Goal: Communication & Community: Answer question/provide support

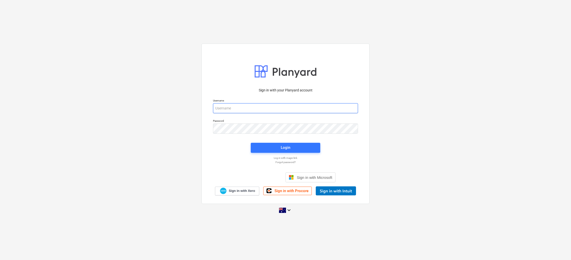
click at [228, 110] on input "email" at bounding box center [285, 108] width 145 height 10
click at [0, 259] on com-1password-button at bounding box center [0, 260] width 0 height 0
type input "[EMAIL_ADDRESS][DOMAIN_NAME]"
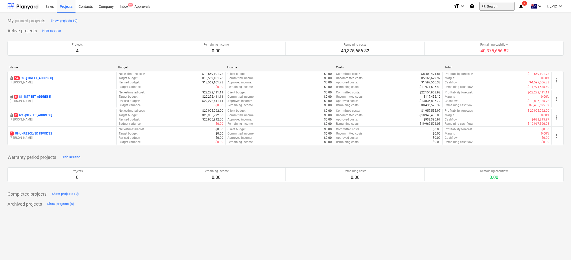
click at [421, 6] on button "search Search" at bounding box center [497, 6] width 35 height 9
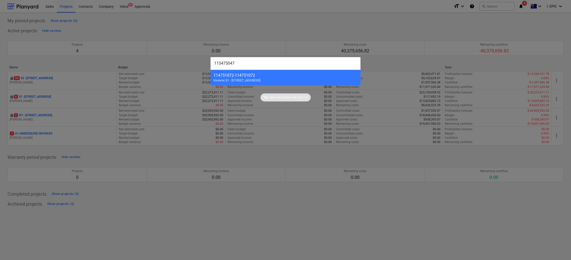
click at [159, 195] on div at bounding box center [285, 130] width 571 height 260
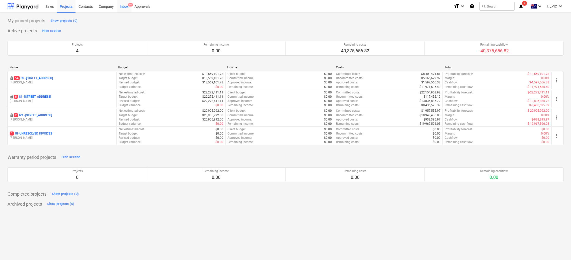
click at [132, 5] on span "9+" at bounding box center [130, 5] width 5 height 4
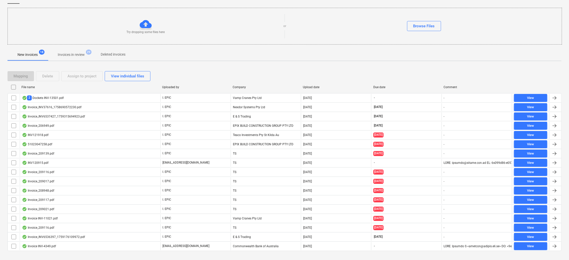
scroll to position [57, 0]
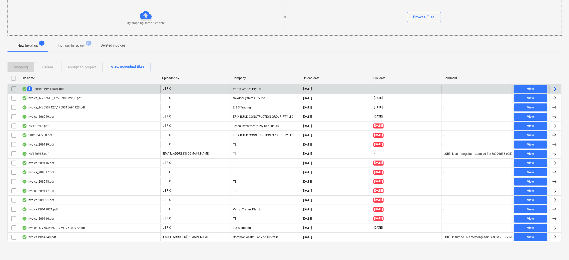
click at [57, 86] on div "2 Dockets INV-13501.pdf" at bounding box center [43, 88] width 42 height 5
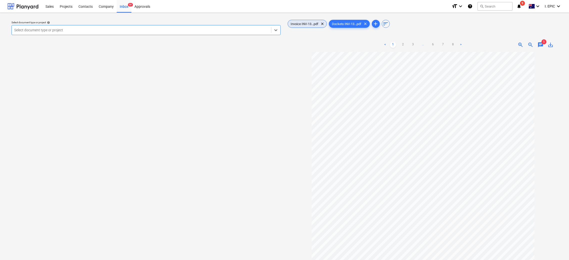
click at [308, 21] on div "Invoice INV-13...pdf clear" at bounding box center [307, 24] width 39 height 8
click at [355, 24] on span "Dockets INV-13...pdf" at bounding box center [347, 24] width 36 height 4
click at [421, 43] on span "chat" at bounding box center [541, 45] width 6 height 6
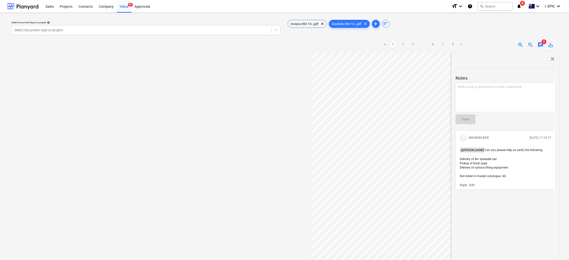
drag, startPoint x: 511, startPoint y: 178, endPoint x: 457, endPoint y: 149, distance: 61.3
click at [421, 149] on div "IE INVOICES EPIC [DATE] 17:25:57 @ [PERSON_NAME] Can you please help us verify …" at bounding box center [506, 160] width 100 height 60
copy p "@ [PERSON_NAME] Can you please help us verify the following: Delivery of 4m spr…"
drag, startPoint x: 501, startPoint y: 187, endPoint x: 476, endPoint y: 191, distance: 25.7
click at [421, 187] on div "Reply Edit" at bounding box center [506, 184] width 96 height 5
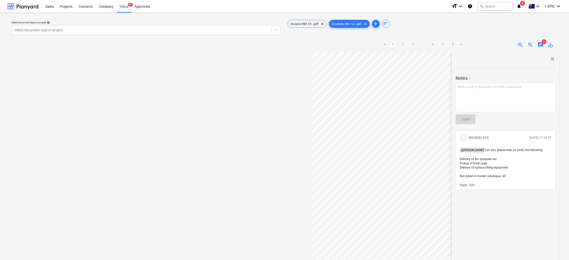
click at [421, 185] on p "Edit" at bounding box center [472, 185] width 5 height 4
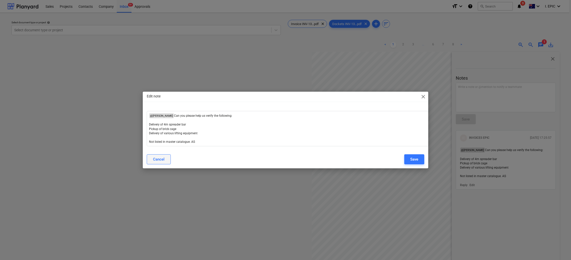
click at [153, 157] on div "Cancel" at bounding box center [159, 159] width 12 height 7
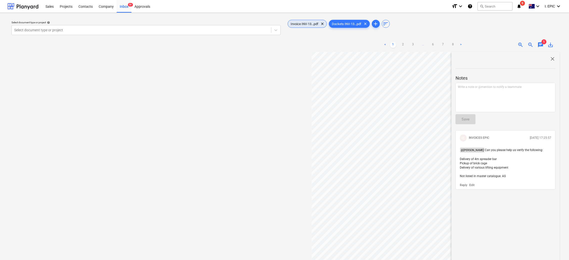
click at [311, 23] on span "Invoice INV-13...pdf" at bounding box center [305, 24] width 34 height 4
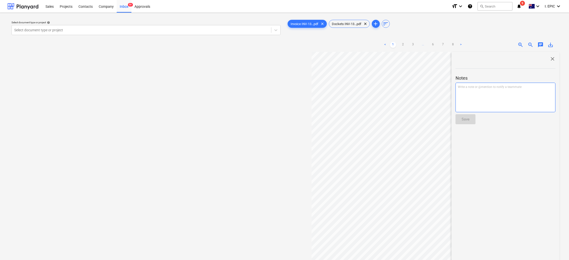
click at [421, 95] on div "Write a note or @mention to notify a teammate [PERSON_NAME]" at bounding box center [506, 98] width 100 height 30
paste div
click at [421, 80] on div "< 1 2 > zoom_in zoom_out chat 0 save_alt close Notes @[PERSON_NAME] Can you ple…" at bounding box center [423, 168] width 273 height 260
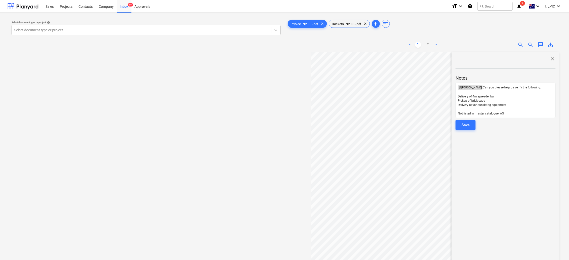
drag, startPoint x: 460, startPoint y: 125, endPoint x: 455, endPoint y: 127, distance: 5.2
click at [421, 125] on button "Save" at bounding box center [466, 125] width 20 height 10
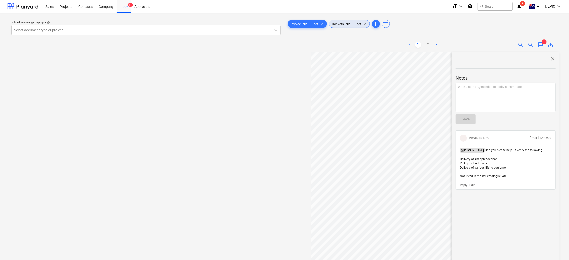
click at [344, 22] on span "Dockets INV-13...pdf" at bounding box center [347, 24] width 36 height 4
click at [421, 163] on p "@ [PERSON_NAME] Can you please help us verify the following: Delivery of 4m spr…" at bounding box center [506, 162] width 92 height 31
click at [421, 185] on p "Edit" at bounding box center [472, 185] width 5 height 4
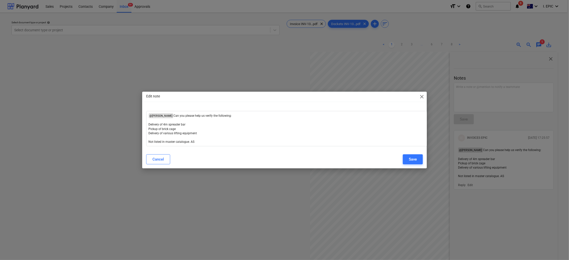
click at [421, 184] on div "Edit note close ﻿ @ [PERSON_NAME] ﻿ Can you please help us verify the following…" at bounding box center [284, 130] width 569 height 260
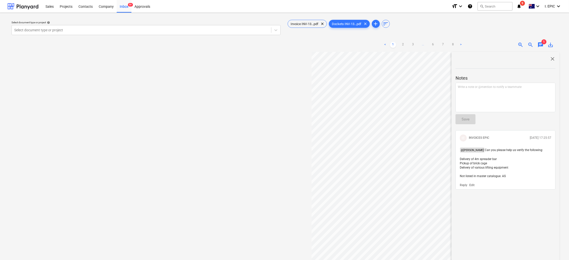
click at [421, 184] on p "Edit" at bounding box center [472, 185] width 5 height 4
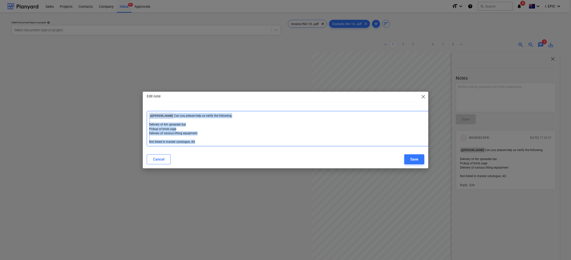
drag, startPoint x: 209, startPoint y: 144, endPoint x: 111, endPoint y: 103, distance: 106.7
click at [111, 103] on div "Edit note close ﻿ @ [PERSON_NAME] ﻿ Can you please help us verify the following…" at bounding box center [285, 130] width 571 height 260
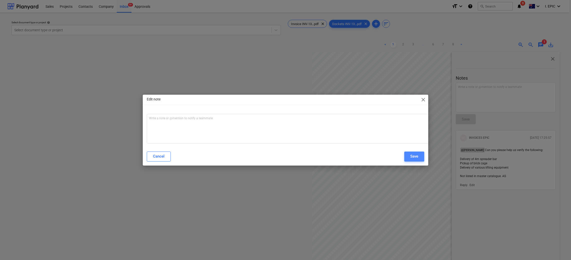
click at [419, 156] on button "Save" at bounding box center [414, 156] width 20 height 10
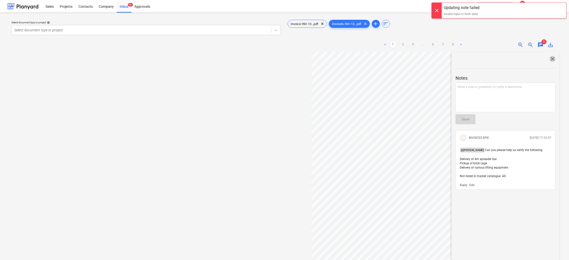
click at [421, 57] on span "close" at bounding box center [553, 59] width 6 height 6
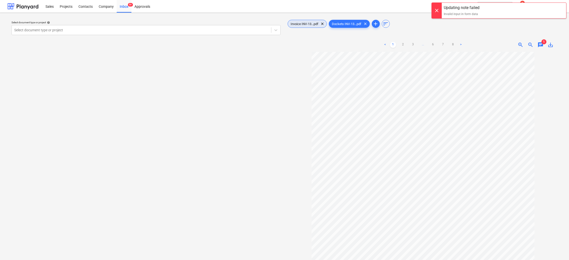
click at [305, 24] on span "Invoice INV-13...pdf" at bounding box center [305, 24] width 34 height 4
click at [82, 77] on div "Select document type or project help Select document type or project" at bounding box center [146, 158] width 277 height 283
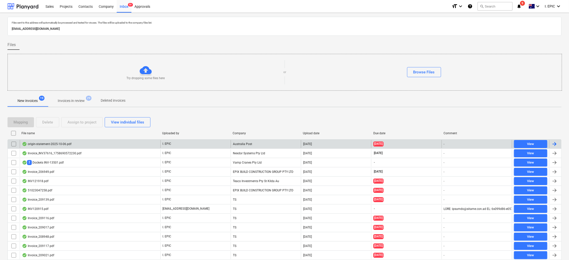
click at [38, 146] on div "origin-statement-2025-10-06.pdf" at bounding box center [90, 144] width 141 height 8
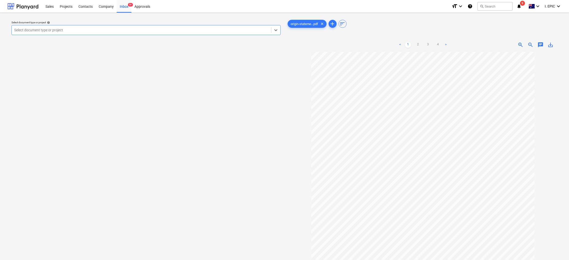
click at [421, 46] on span "chat" at bounding box center [541, 45] width 6 height 6
click at [421, 93] on div "Write a note or @mention to notify a teammate [PERSON_NAME]" at bounding box center [506, 98] width 100 height 30
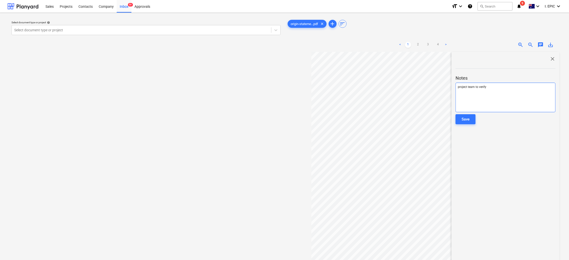
click at [421, 85] on span "project team to verify" at bounding box center [472, 87] width 29 height 4
click at [421, 85] on p "Project team to verify" at bounding box center [506, 87] width 96 height 4
click at [421, 115] on button "Save" at bounding box center [466, 119] width 20 height 10
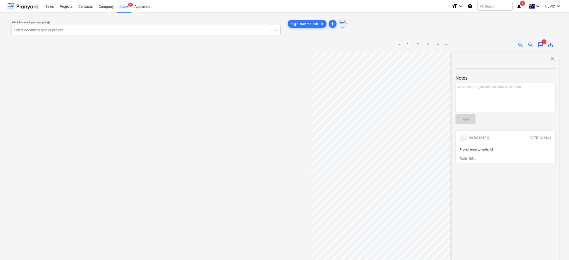
click at [121, 142] on div "Select document type or project help Select document type or project" at bounding box center [146, 158] width 277 height 283
